Goal: Task Accomplishment & Management: Complete application form

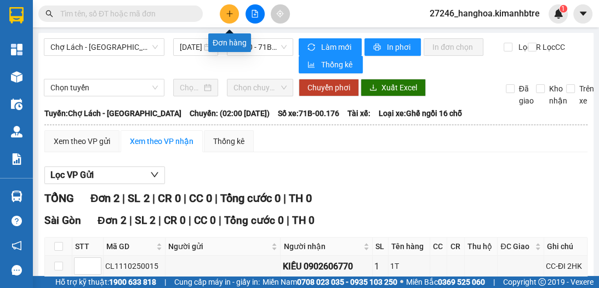
click at [225, 7] on button at bounding box center [229, 13] width 19 height 19
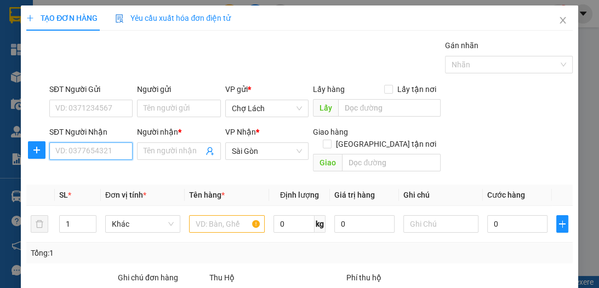
click at [87, 149] on input "SĐT Người Nhận" at bounding box center [90, 152] width 83 height 18
drag, startPoint x: 154, startPoint y: 148, endPoint x: 146, endPoint y: 153, distance: 9.6
click at [149, 150] on input "Người nhận *" at bounding box center [173, 151] width 59 height 12
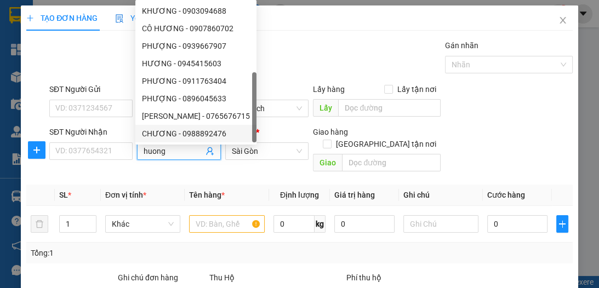
scroll to position [35, 0]
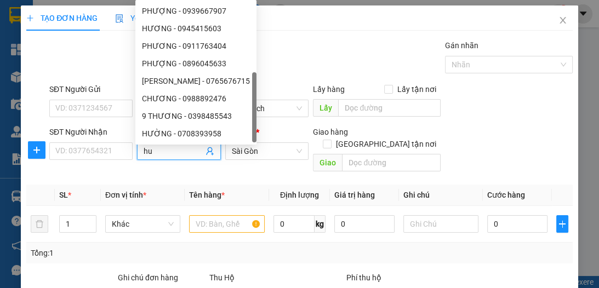
type input "h"
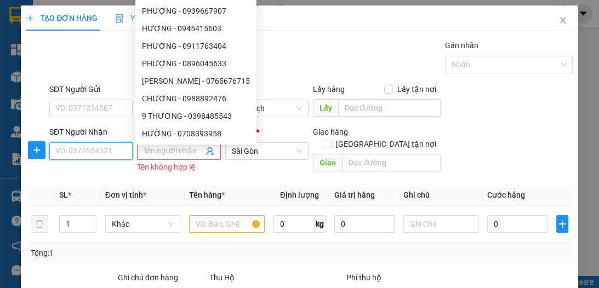
drag, startPoint x: 112, startPoint y: 153, endPoint x: 123, endPoint y: 130, distance: 25.0
click at [121, 139] on div "SĐT Người Nhận VD: 0377654321" at bounding box center [90, 145] width 83 height 38
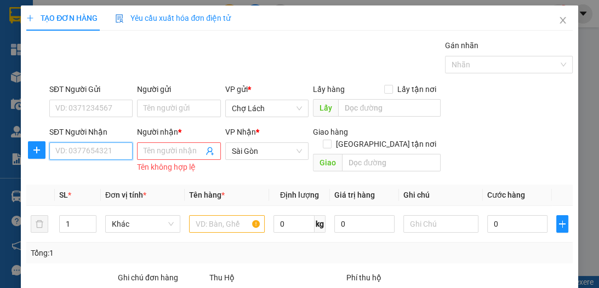
click at [114, 151] on input "SĐT Người Nhận" at bounding box center [90, 152] width 83 height 18
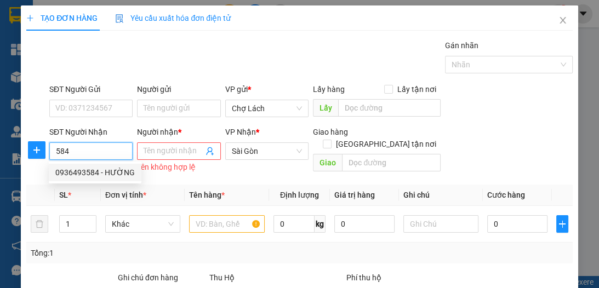
click at [105, 168] on div "0936493584 - HƯỜNG" at bounding box center [94, 173] width 79 height 12
type input "0936493584"
type input "HƯỜNG"
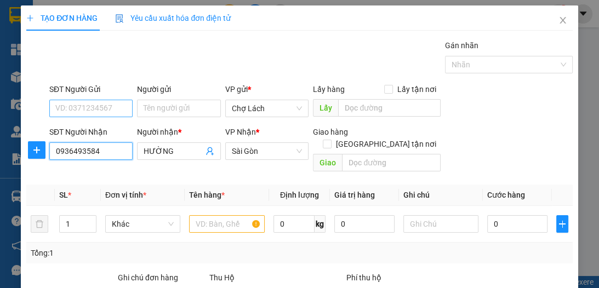
type input "0936493584"
click at [107, 113] on input "SĐT Người Gửi" at bounding box center [90, 109] width 83 height 18
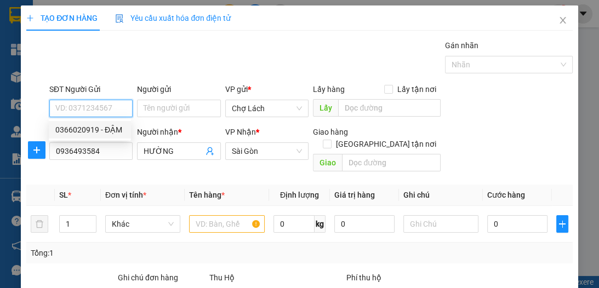
click at [116, 129] on div "0366020919 - ĐẬM" at bounding box center [89, 130] width 69 height 12
type input "0366020919"
type input "ĐẬM"
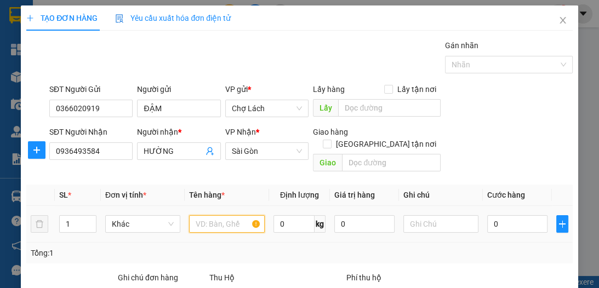
click at [209, 215] on input "text" at bounding box center [226, 224] width 75 height 18
type input "thung"
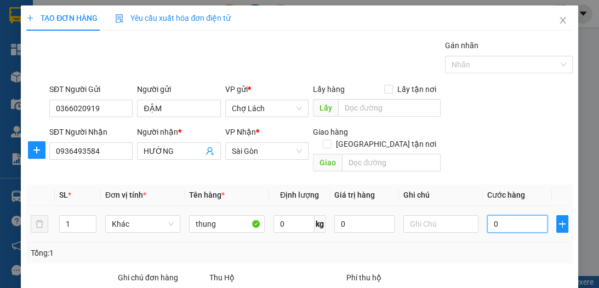
click at [496, 218] on input "0" at bounding box center [517, 224] width 60 height 18
click at [487, 218] on input "0" at bounding box center [517, 224] width 60 height 18
type input "30"
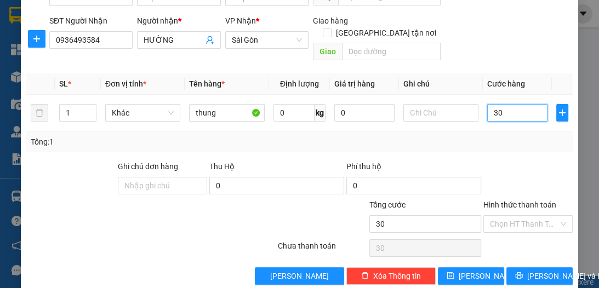
scroll to position [116, 0]
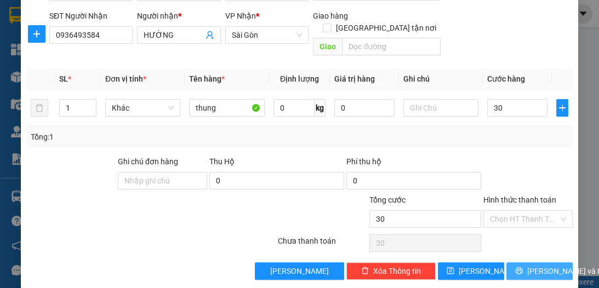
type input "30.000"
click at [527, 265] on span "[PERSON_NAME] và In" at bounding box center [565, 271] width 77 height 12
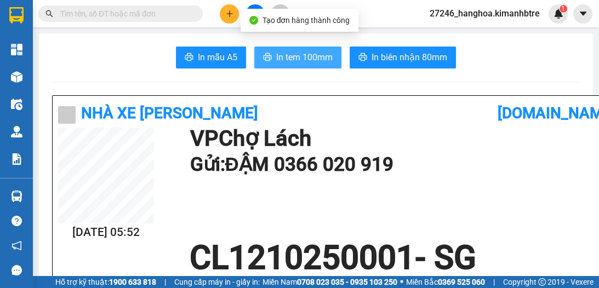
click at [303, 54] on span "In tem 100mm" at bounding box center [304, 57] width 56 height 14
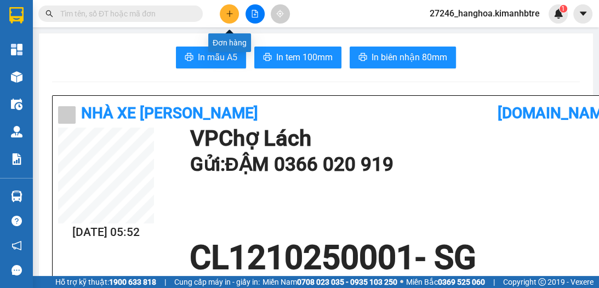
click at [226, 18] on button at bounding box center [229, 13] width 19 height 19
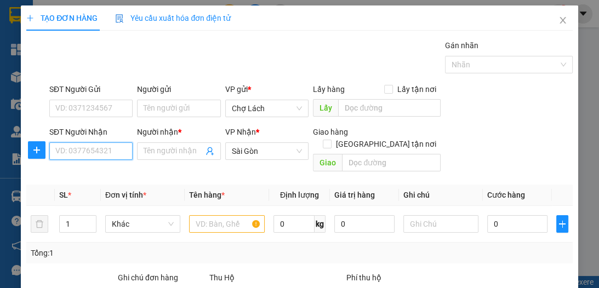
click at [104, 152] on input "SĐT Người Nhận" at bounding box center [90, 152] width 83 height 18
type input "0908281867"
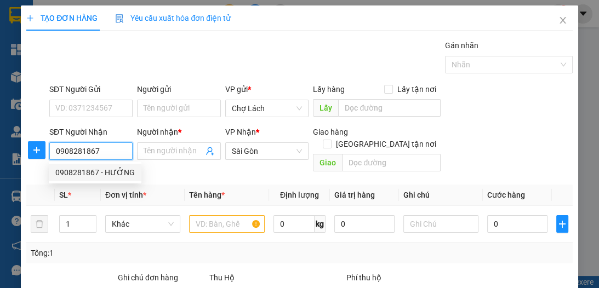
click at [95, 169] on div "0908281867 - HƯỞNG" at bounding box center [94, 173] width 79 height 12
type input "HƯỞNG"
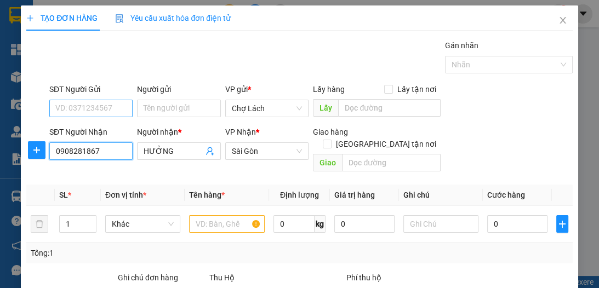
type input "0908281867"
click at [109, 105] on input "SĐT Người Gửi" at bounding box center [90, 109] width 83 height 18
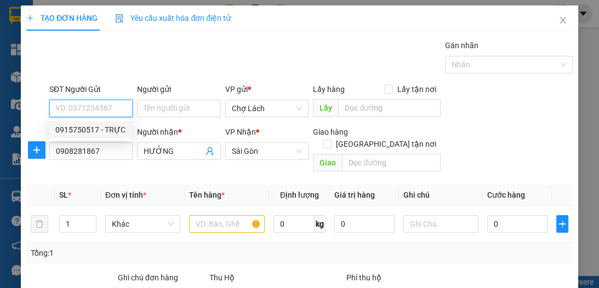
click at [111, 131] on div "0915750517 - TRỰC" at bounding box center [90, 130] width 70 height 12
type input "0915750517"
type input "TRỰC"
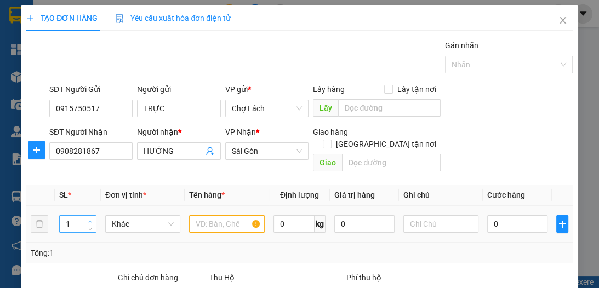
type input "2"
click at [88, 220] on icon "up" at bounding box center [90, 222] width 4 height 4
click at [228, 215] on input "text" at bounding box center [226, 224] width 75 height 18
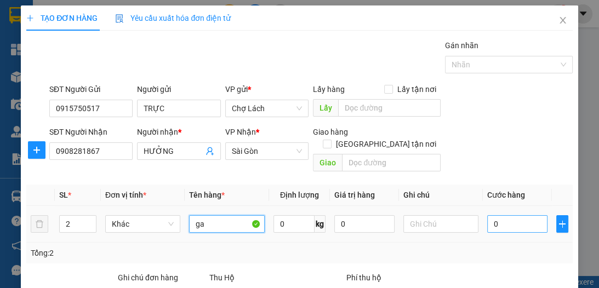
type input "ga"
click at [504, 215] on input "0" at bounding box center [517, 224] width 60 height 18
click at [487, 215] on input "0" at bounding box center [517, 224] width 60 height 18
type input "20"
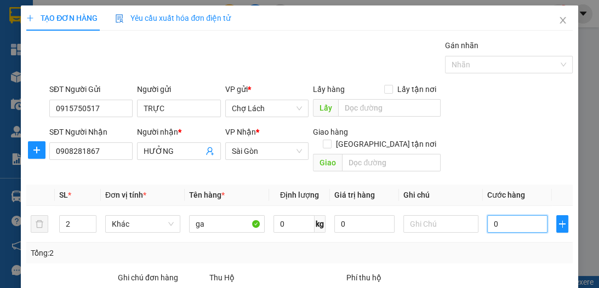
type input "20"
type input "200"
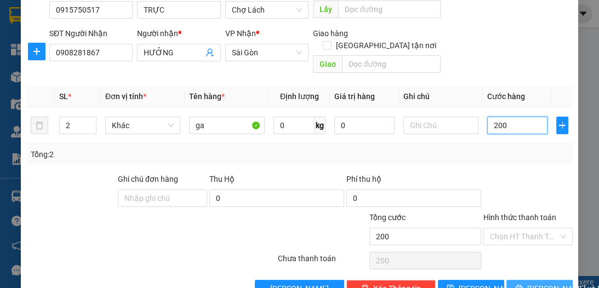
scroll to position [102, 0]
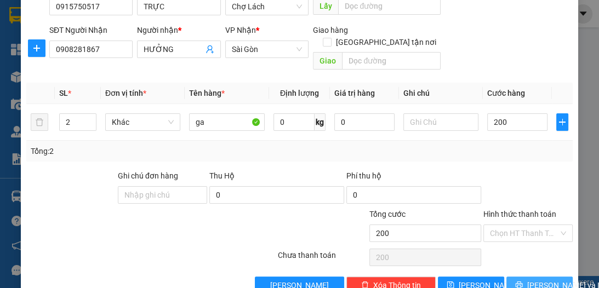
type input "200.000"
click at [527, 280] on span "[PERSON_NAME] và In" at bounding box center [565, 286] width 77 height 12
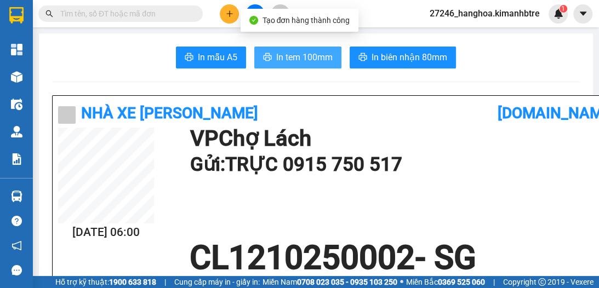
click at [322, 56] on span "In tem 100mm" at bounding box center [304, 57] width 56 height 14
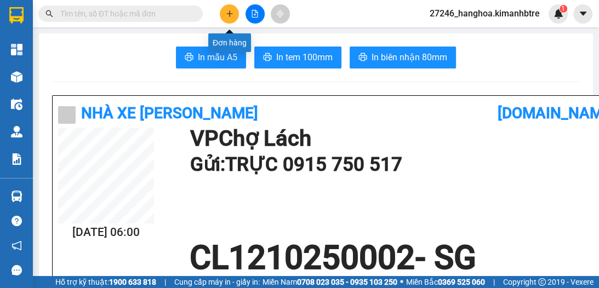
click at [221, 12] on button at bounding box center [229, 13] width 19 height 19
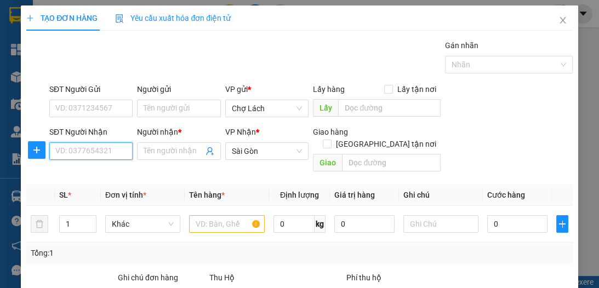
click at [110, 155] on input "SĐT Người Nhận" at bounding box center [90, 152] width 83 height 18
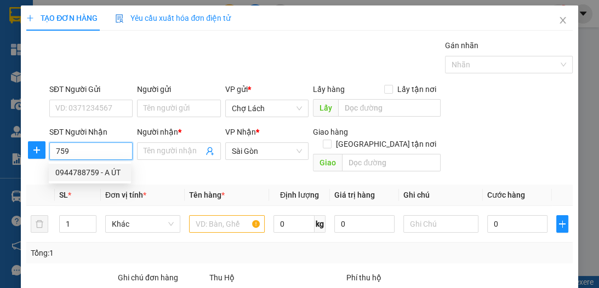
click at [107, 174] on div "0944788759 - A ÚT" at bounding box center [89, 173] width 69 height 12
type input "0944788759"
type input "A ÚT"
type input "THƠ ÔM"
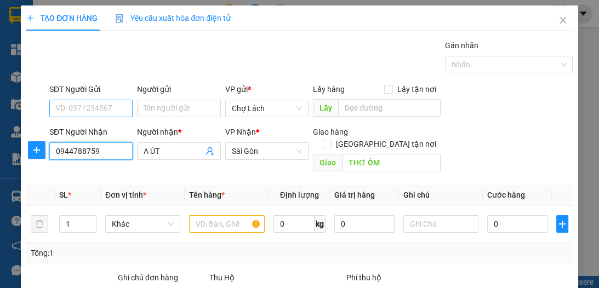
type input "0944788759"
click at [88, 107] on input "SĐT Người Gửi" at bounding box center [90, 109] width 83 height 18
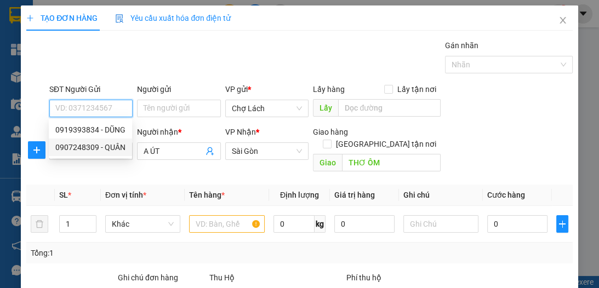
click at [113, 148] on div "0907248309 - QUÂN" at bounding box center [90, 147] width 70 height 12
type input "0907248309"
type input "QUÂN"
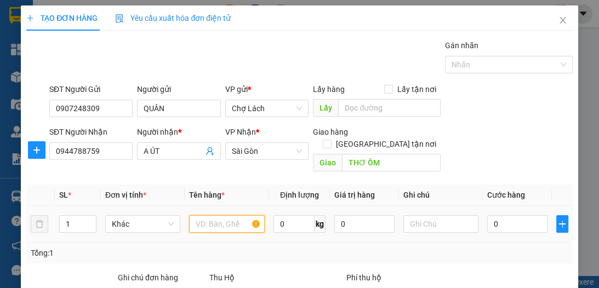
click at [214, 215] on input "text" at bounding box center [226, 224] width 75 height 18
type input "ga"
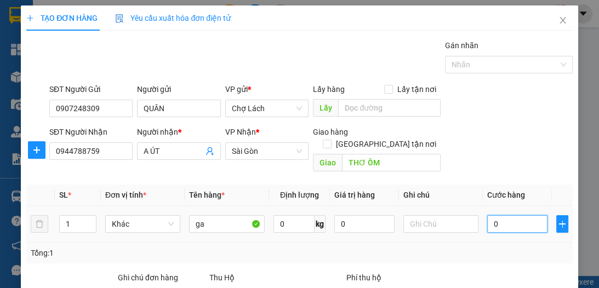
click at [487, 215] on input "0" at bounding box center [517, 224] width 60 height 18
type input "10"
type input "100"
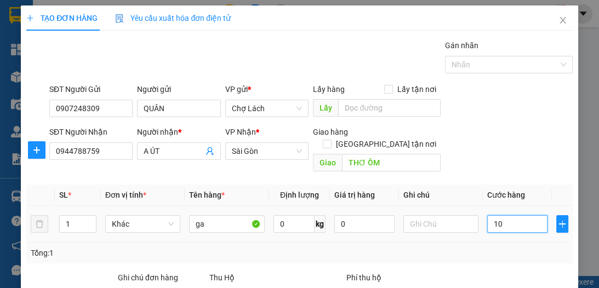
type input "100"
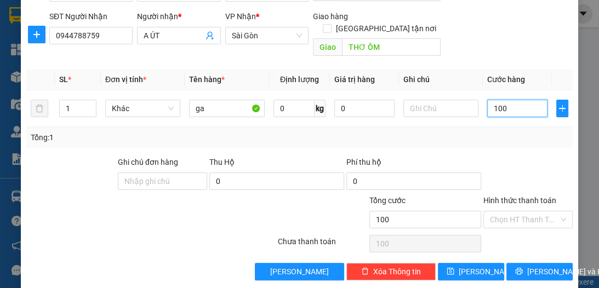
scroll to position [116, 0]
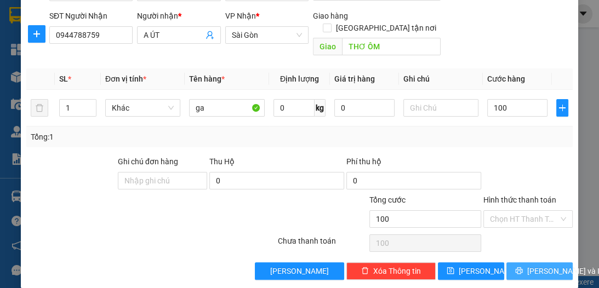
type input "100.000"
click at [544, 265] on span "[PERSON_NAME] và In" at bounding box center [565, 271] width 77 height 12
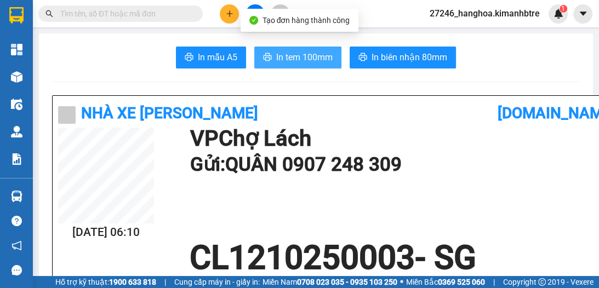
drag, startPoint x: 298, startPoint y: 55, endPoint x: 297, endPoint y: 60, distance: 5.6
click at [297, 55] on span "In tem 100mm" at bounding box center [304, 57] width 56 height 14
